Goal: Task Accomplishment & Management: Use online tool/utility

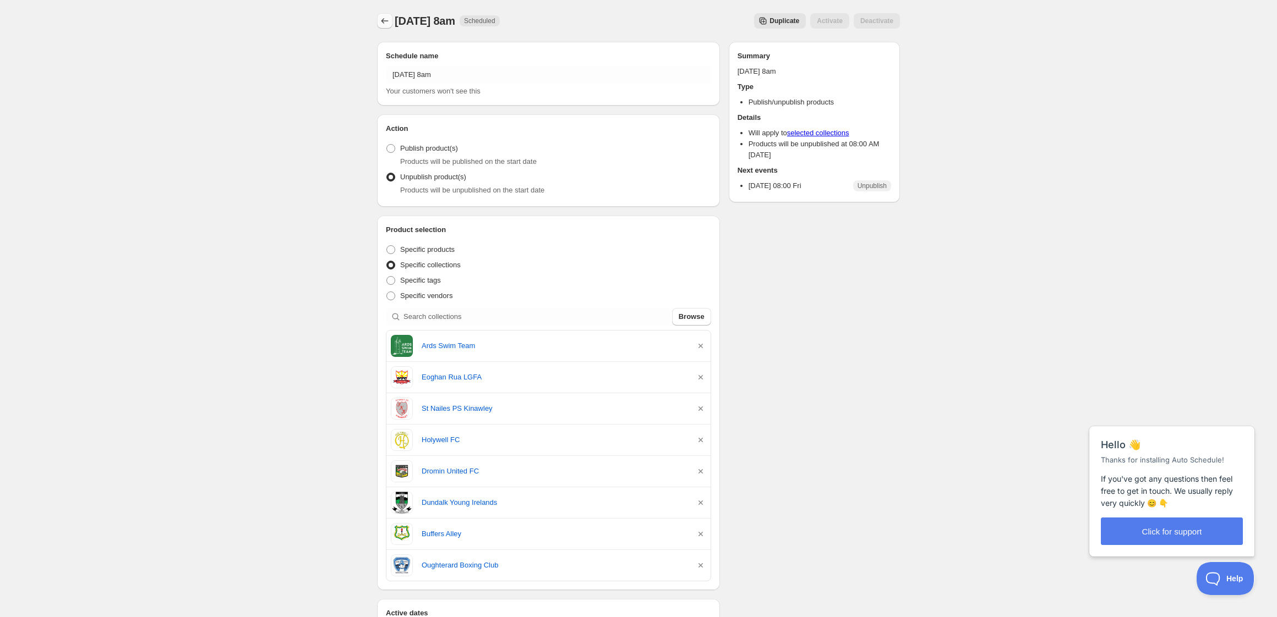
click at [386, 22] on icon "Schedules" at bounding box center [384, 20] width 11 height 11
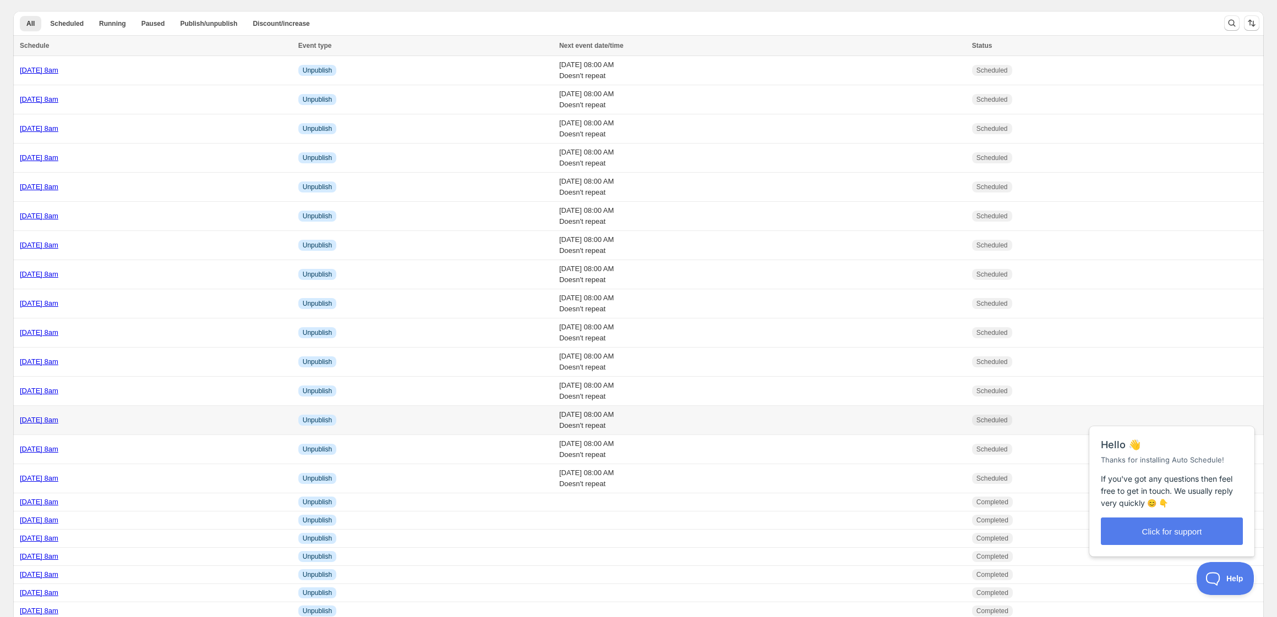
click at [173, 424] on div "[DATE] 8am" at bounding box center [156, 420] width 272 height 11
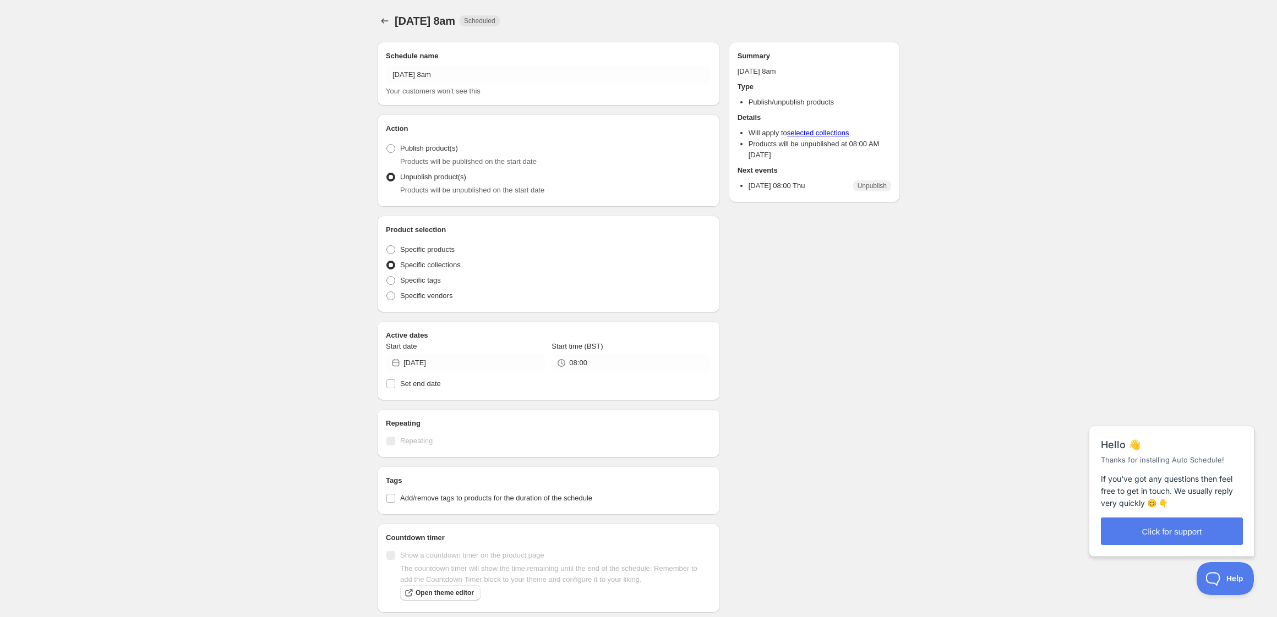
radio input "true"
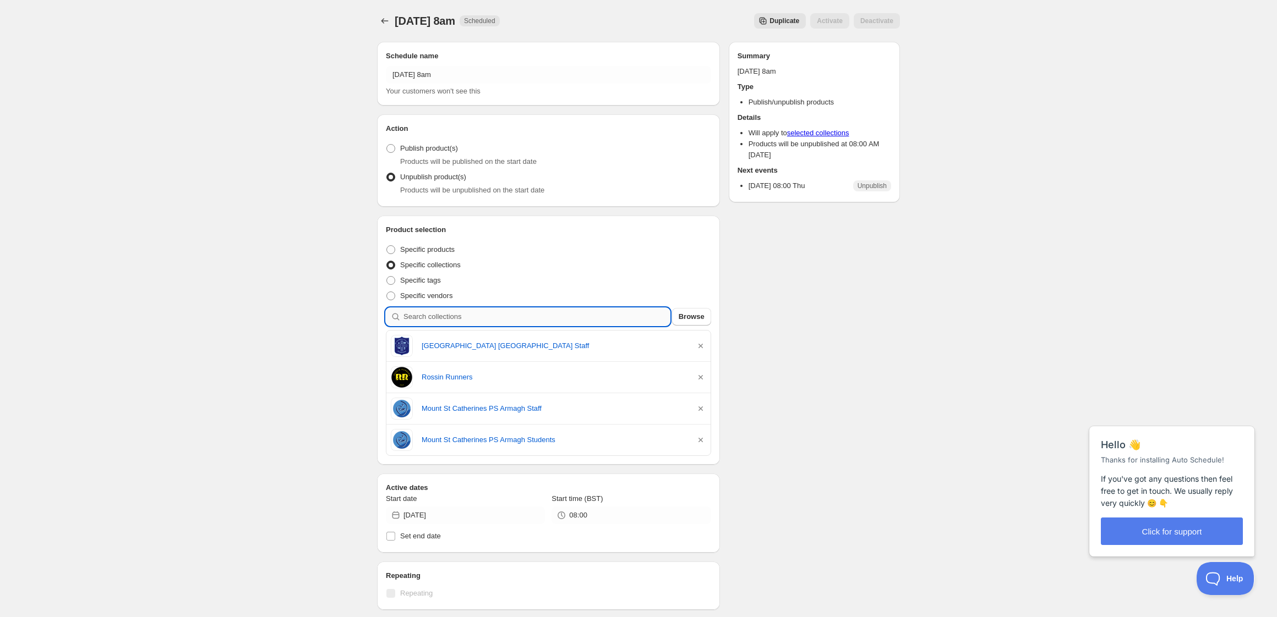
click at [480, 319] on input "search" at bounding box center [536, 317] width 266 height 18
type input "c"
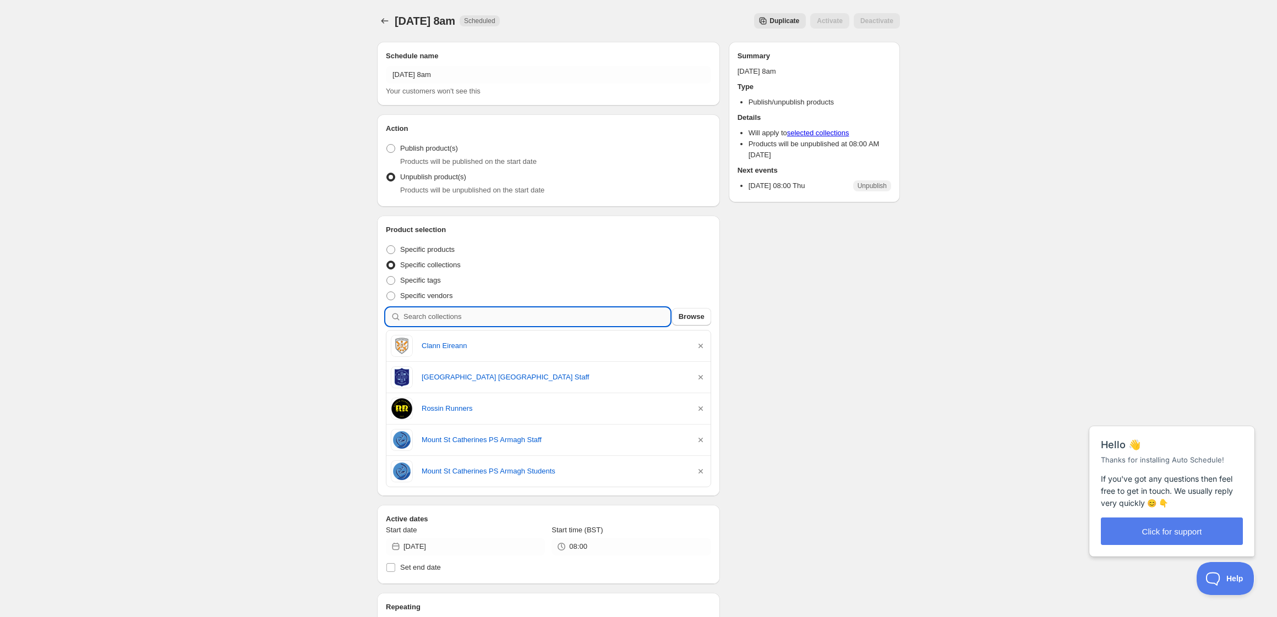
click at [463, 315] on input "search" at bounding box center [536, 317] width 266 height 18
type input "s"
